Goal: Communication & Community: Participate in discussion

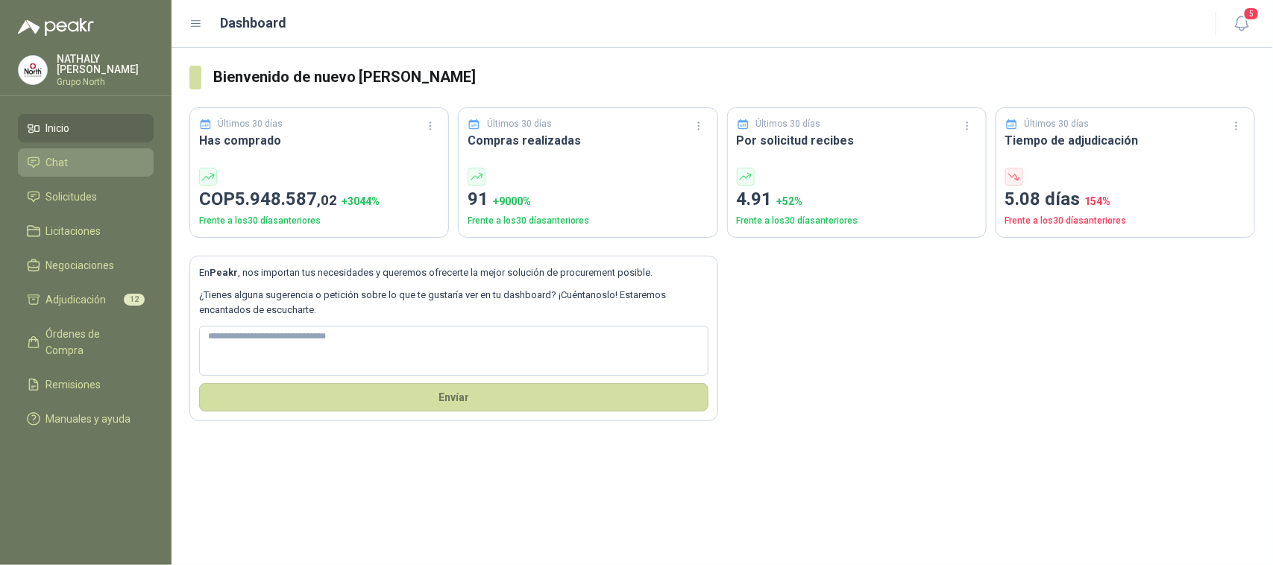
click at [69, 169] on li "Chat" at bounding box center [86, 162] width 118 height 16
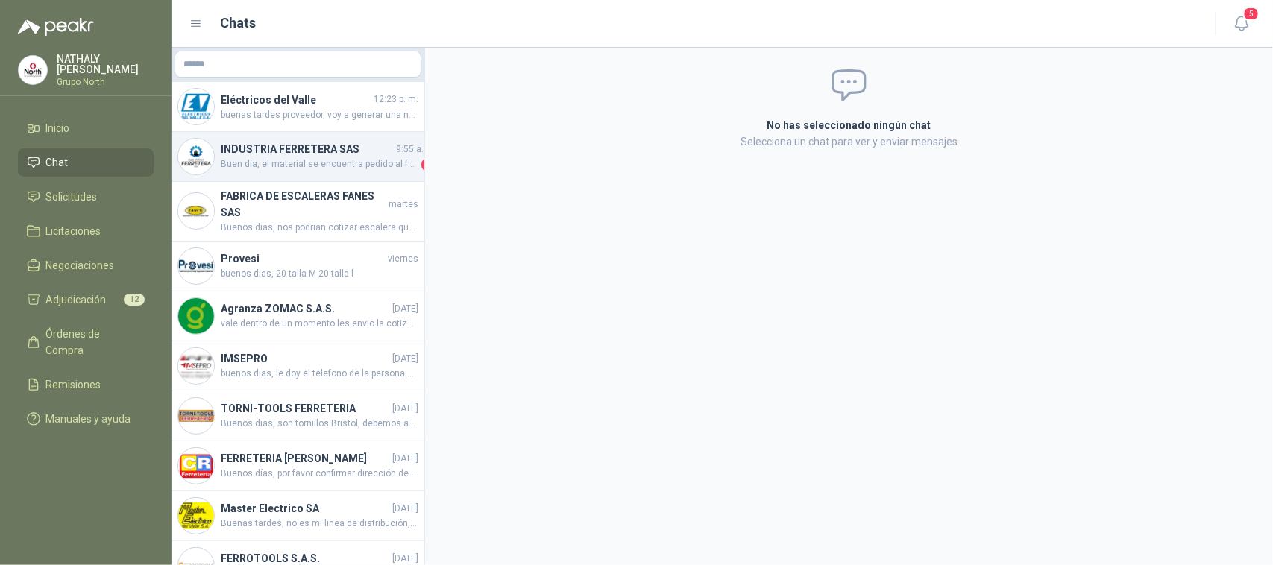
click at [311, 151] on h4 "INDUSTRIA FERRETERA SAS" at bounding box center [307, 149] width 172 height 16
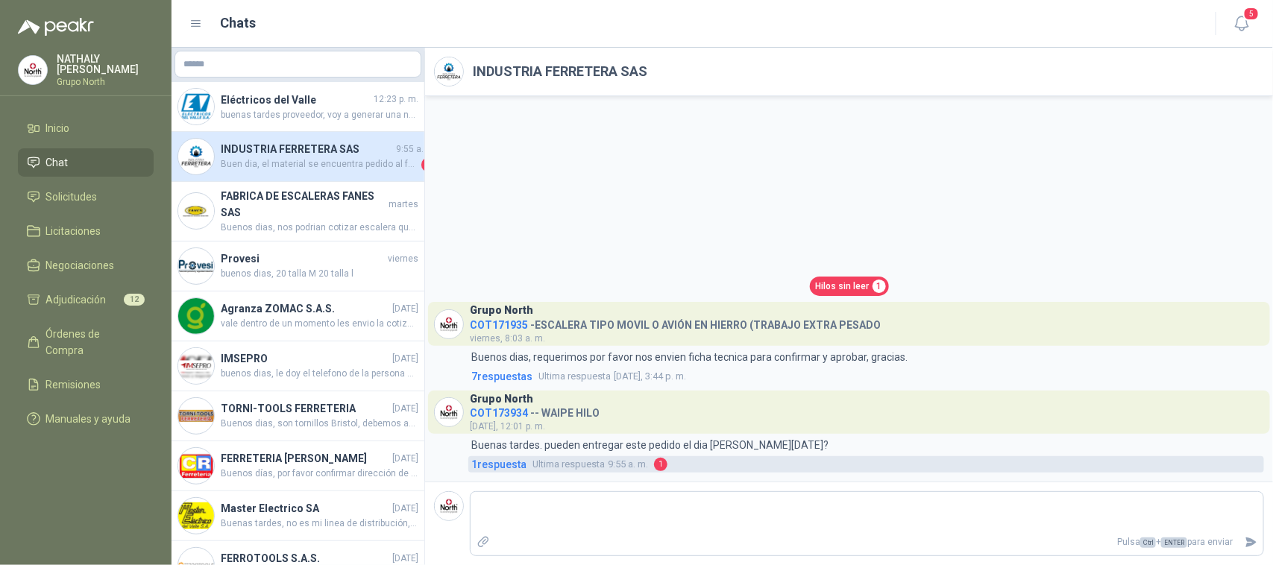
click at [660, 470] on span "1" at bounding box center [660, 464] width 13 height 13
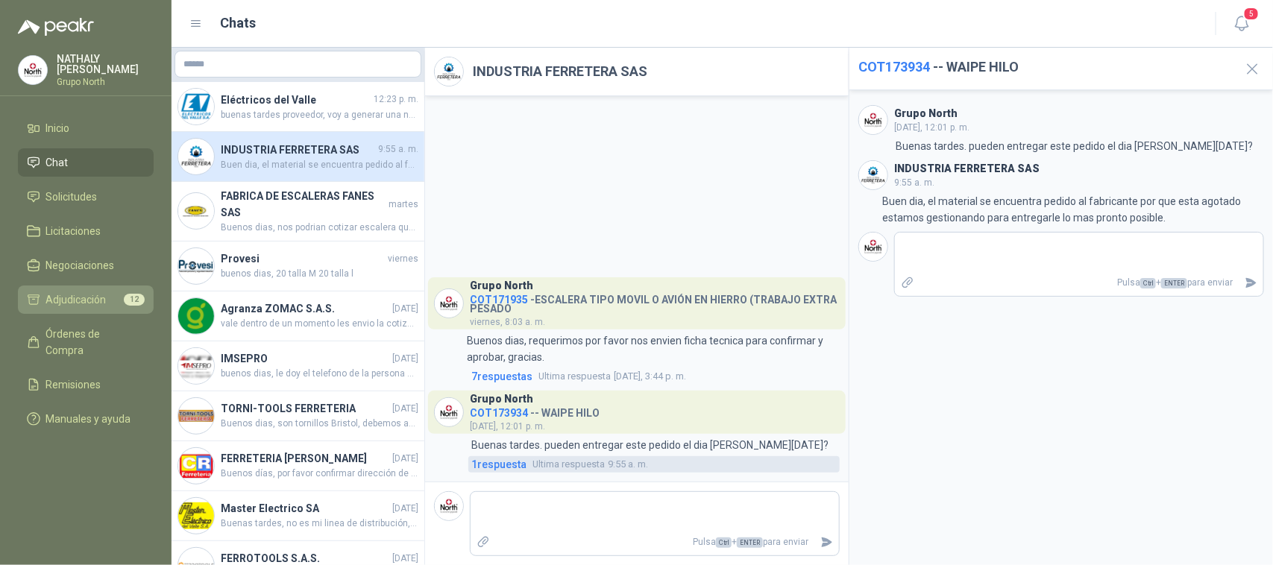
click at [68, 287] on link "Adjudicación 12" at bounding box center [86, 300] width 136 height 28
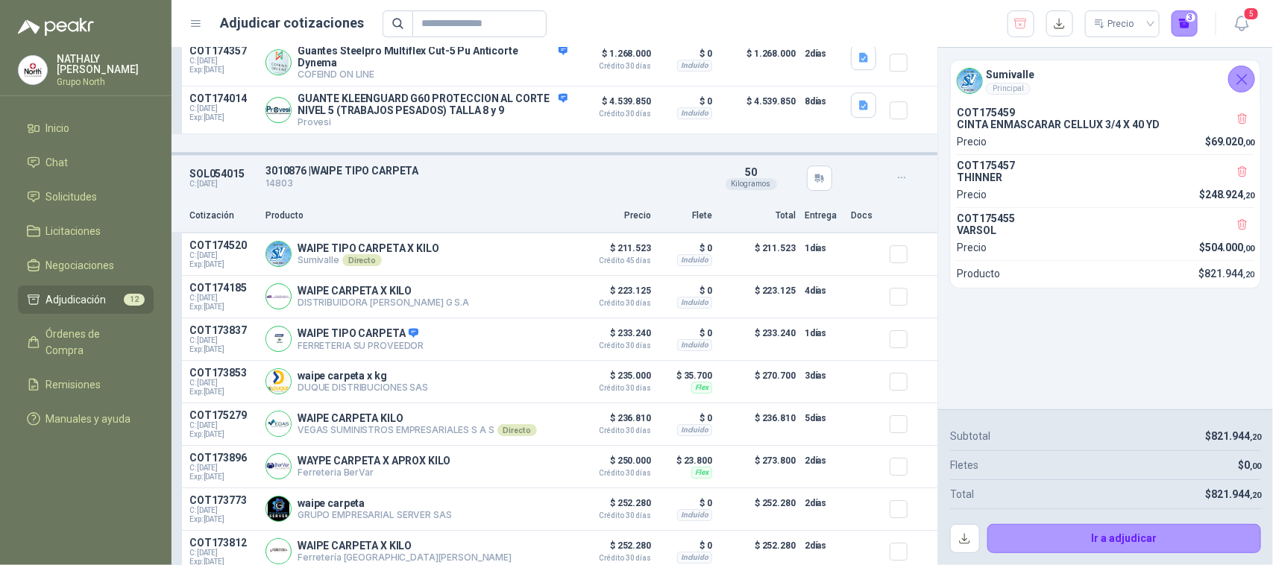
scroll to position [2143, 0]
